Goal: Information Seeking & Learning: Learn about a topic

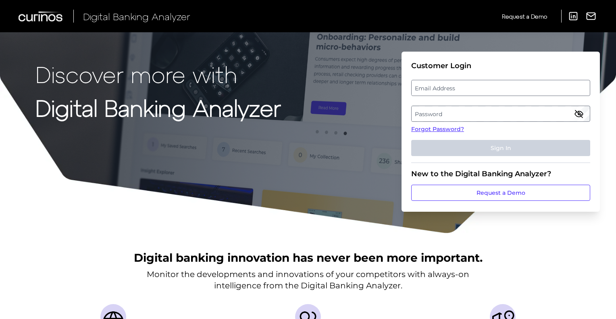
click at [456, 92] on label "Email Address" at bounding box center [500, 88] width 178 height 15
click at [456, 92] on input "email" at bounding box center [500, 88] width 179 height 16
type input "eric.storrer@santander.us"
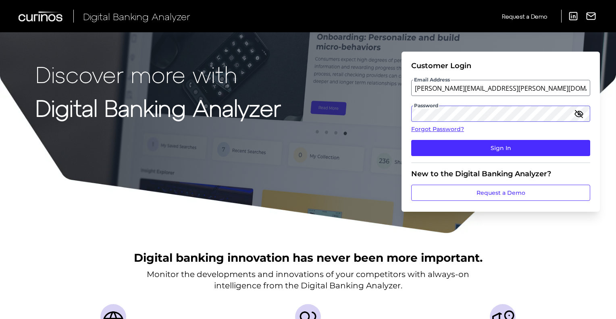
click at [411, 140] on button "Sign In" at bounding box center [500, 148] width 179 height 16
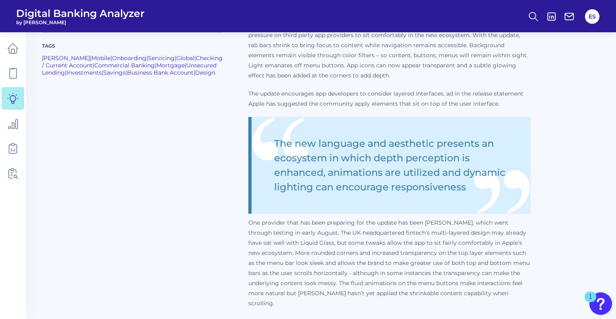
scroll to position [403, 0]
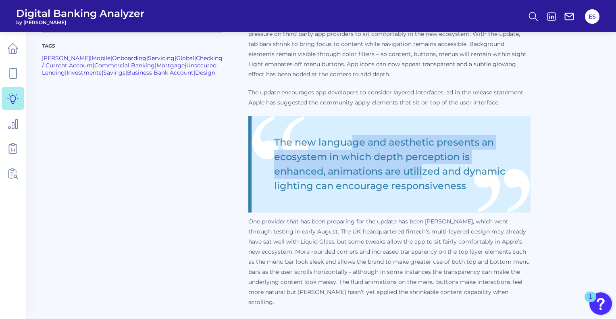
drag, startPoint x: 284, startPoint y: 142, endPoint x: 353, endPoint y: 167, distance: 73.4
click at [353, 167] on blockquote "The new language and aesthetic presents an ecosystem in which depth perception …" at bounding box center [389, 164] width 282 height 97
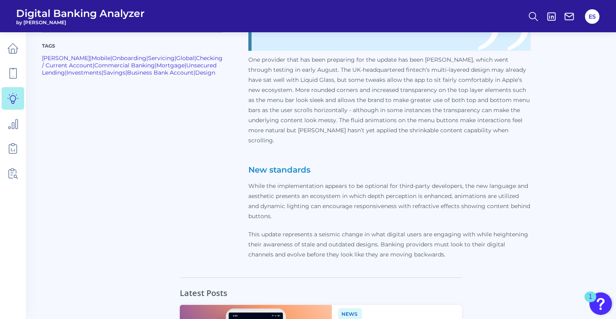
scroll to position [564, 0]
drag, startPoint x: 297, startPoint y: 224, endPoint x: 378, endPoint y: 227, distance: 81.0
click at [378, 230] on p "This update represents a seismic change in what digital users are engaging with…" at bounding box center [389, 245] width 282 height 30
click at [379, 230] on p "This update represents a seismic change in what digital users are engaging with…" at bounding box center [389, 245] width 282 height 30
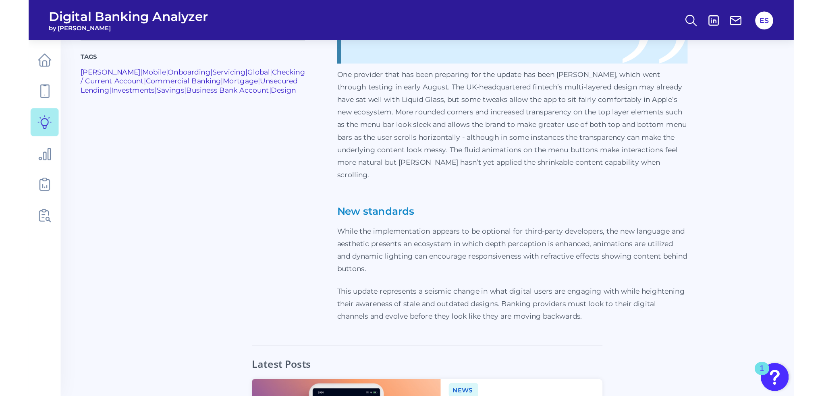
scroll to position [0, 0]
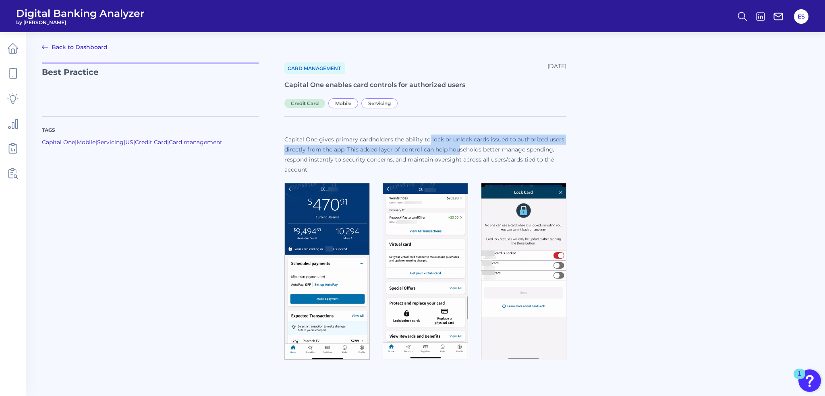
drag, startPoint x: 430, startPoint y: 141, endPoint x: 463, endPoint y: 153, distance: 35.1
click at [463, 153] on p "Capital One gives primary cardholders the ability to lock or unlock cards issue…" at bounding box center [426, 155] width 282 height 40
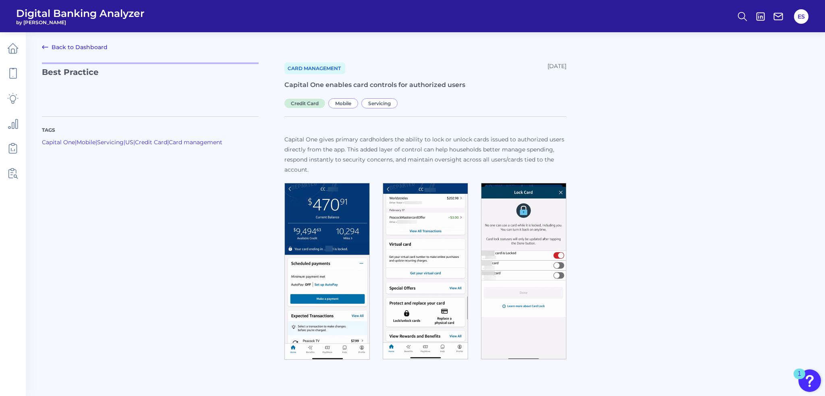
click at [465, 153] on p "Capital One gives primary cardholders the ability to lock or unlock cards issue…" at bounding box center [426, 155] width 282 height 40
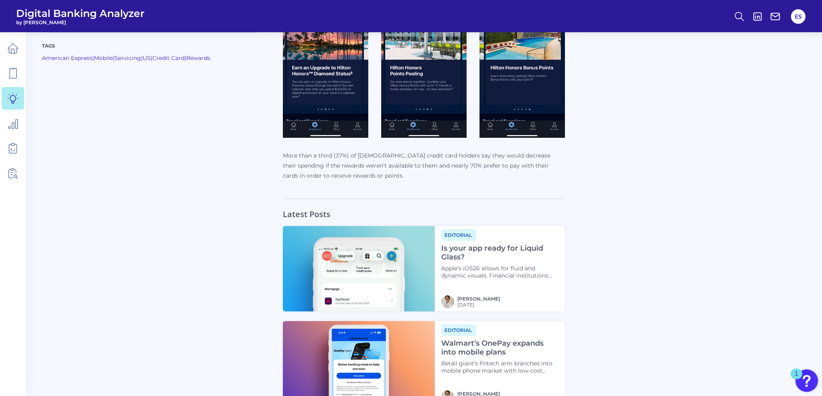
scroll to position [484, 0]
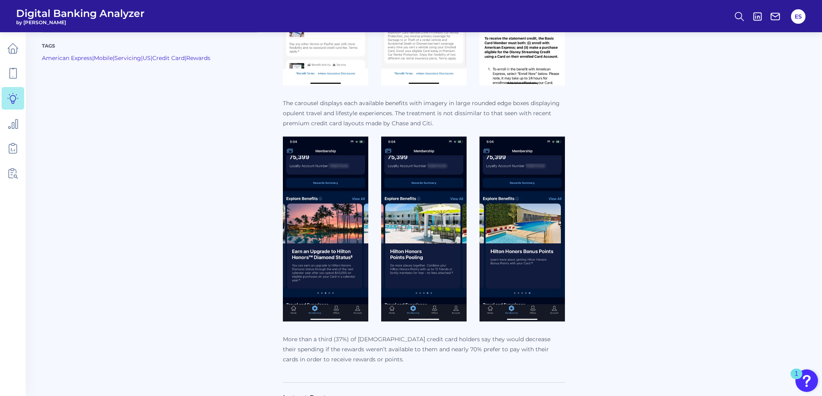
click at [396, 154] on img at bounding box center [423, 229] width 85 height 185
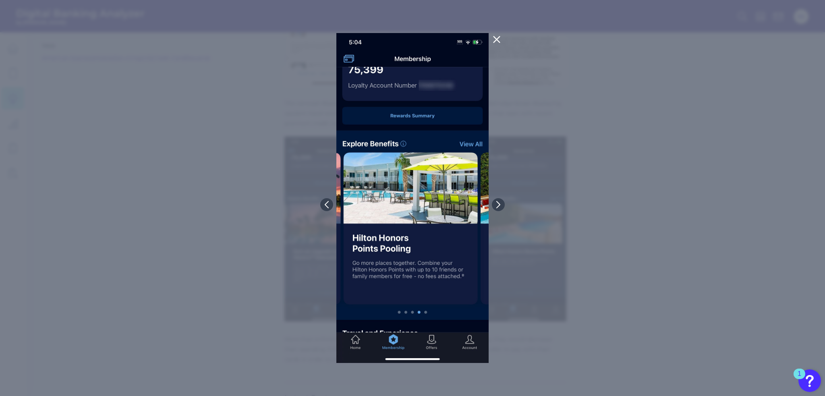
click at [223, 168] on div at bounding box center [412, 198] width 825 height 396
click at [253, 129] on div at bounding box center [412, 198] width 825 height 396
click at [503, 38] on button at bounding box center [497, 39] width 16 height 13
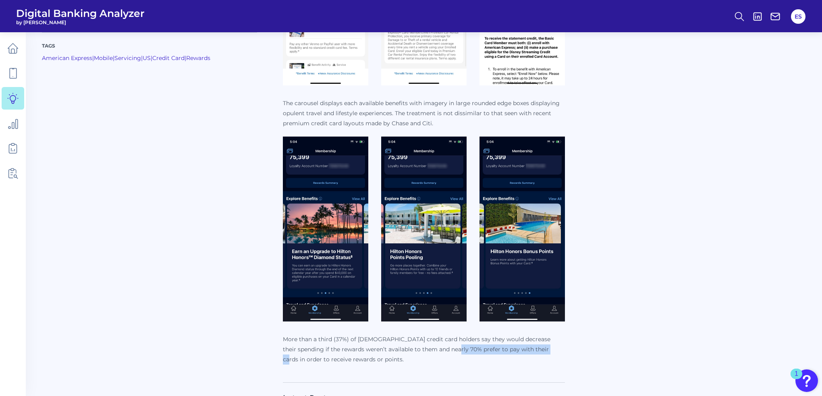
drag, startPoint x: 438, startPoint y: 350, endPoint x: 534, endPoint y: 351, distance: 95.5
click at [534, 318] on p "More than a third (37%) of [DEMOGRAPHIC_DATA] credit card holders say they woul…" at bounding box center [424, 349] width 282 height 30
drag, startPoint x: 432, startPoint y: 357, endPoint x: 330, endPoint y: 359, distance: 101.6
click at [330, 318] on p "More than a third (37%) of [DEMOGRAPHIC_DATA] credit card holders say they woul…" at bounding box center [424, 349] width 282 height 30
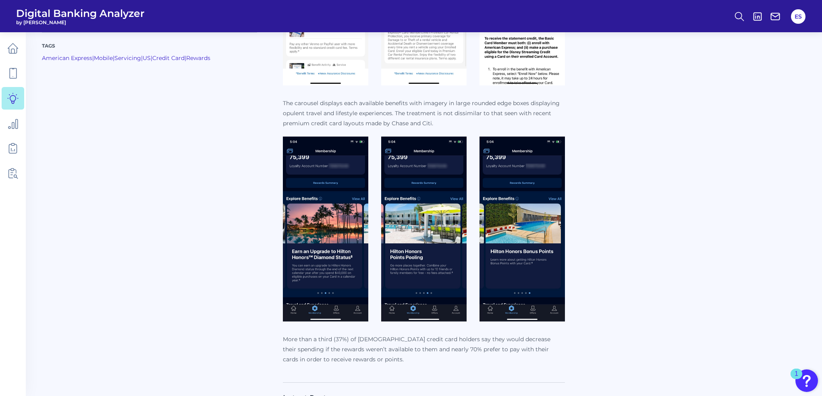
click at [338, 318] on p "More than a third (37%) of [DEMOGRAPHIC_DATA] credit card holders say they woul…" at bounding box center [424, 349] width 282 height 30
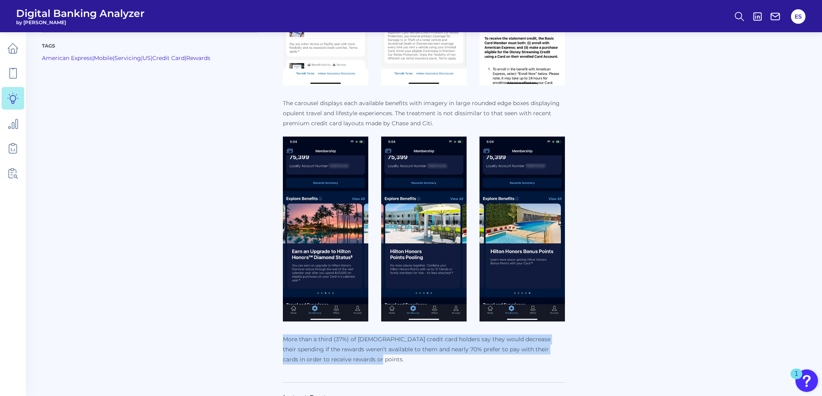
drag, startPoint x: 369, startPoint y: 359, endPoint x: 284, endPoint y: 339, distance: 87.4
click at [284, 318] on p "More than a third (37%) of [DEMOGRAPHIC_DATA] credit card holders say they woul…" at bounding box center [424, 349] width 282 height 30
copy p "More than a third (37%) of [DEMOGRAPHIC_DATA] credit card holders say they woul…"
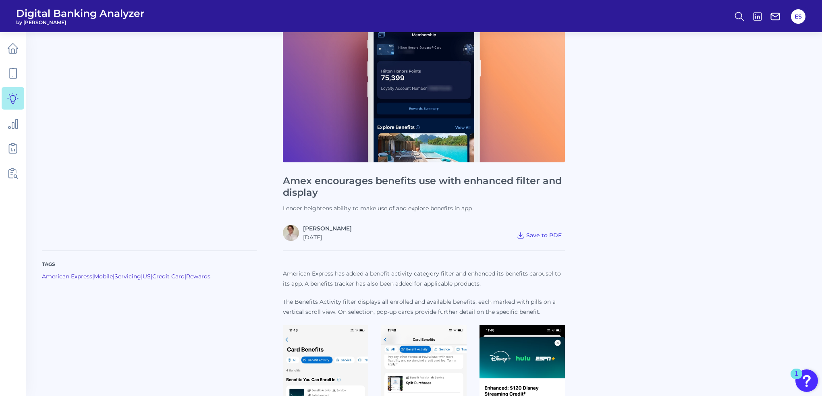
scroll to position [40, 0]
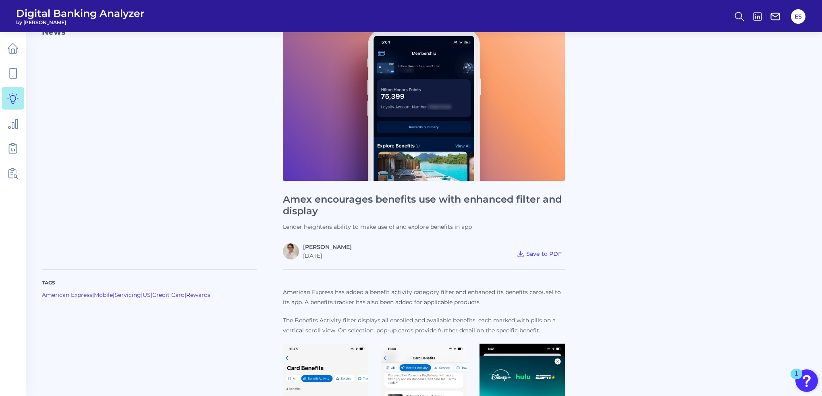
drag, startPoint x: 122, startPoint y: 180, endPoint x: 127, endPoint y: 179, distance: 5.4
click at [122, 180] on p "News" at bounding box center [149, 140] width 215 height 237
click at [615, 113] on div "News Amex encourages benefits use with enhanced filter and display Lender heigh…" at bounding box center [424, 140] width 764 height 237
